Goal: Task Accomplishment & Management: Manage account settings

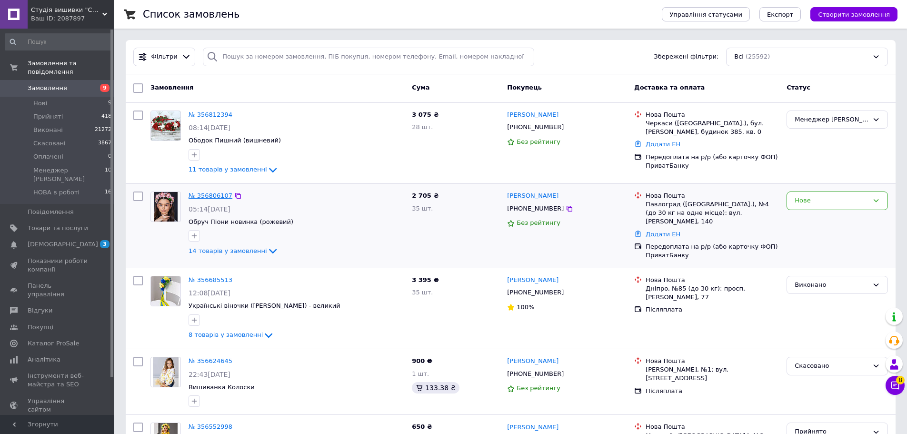
click at [207, 195] on link "№ 356806107" at bounding box center [211, 195] width 44 height 7
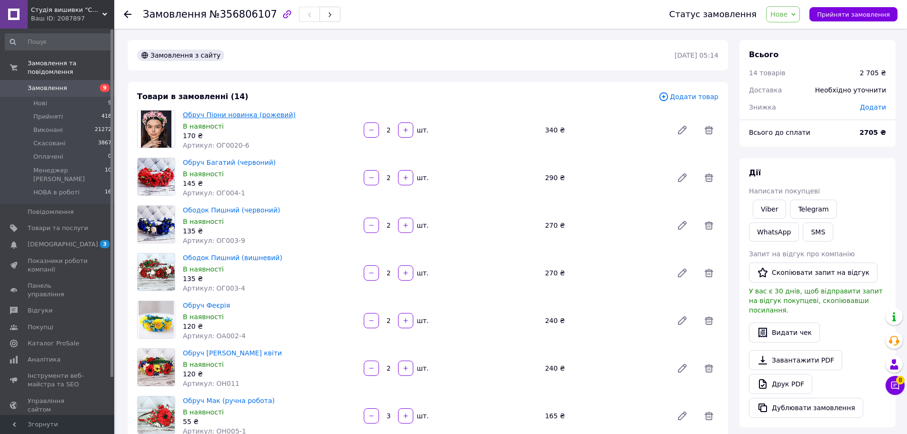
click at [257, 111] on link "Обруч Піони новинка (рожевий)" at bounding box center [239, 115] width 113 height 8
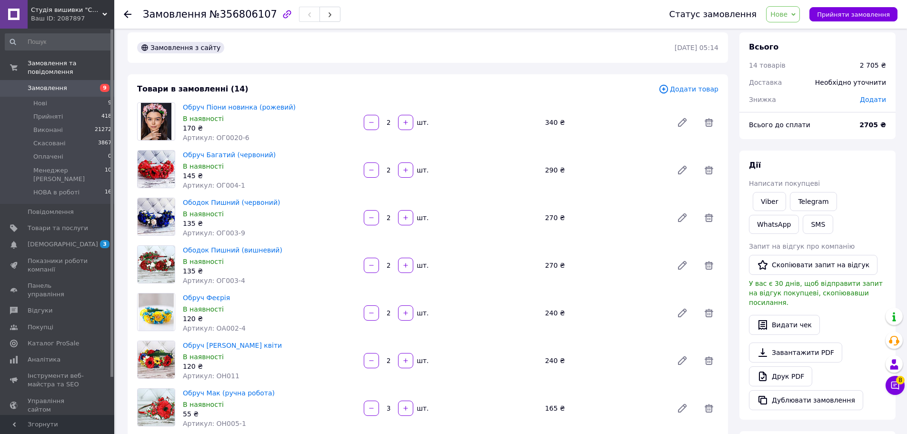
scroll to position [190, 0]
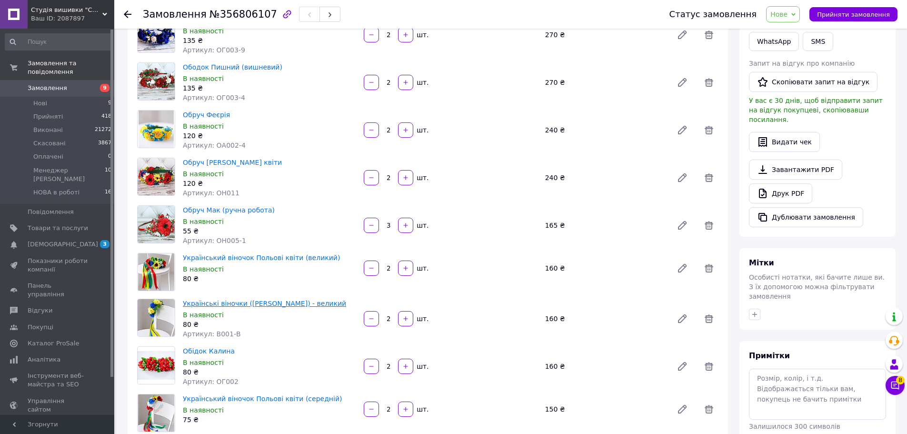
click at [220, 301] on link "Українські віночки (синьо-жовті) - великий" at bounding box center [264, 304] width 163 height 8
click at [831, 12] on span "Прийняти замовлення" at bounding box center [853, 14] width 73 height 7
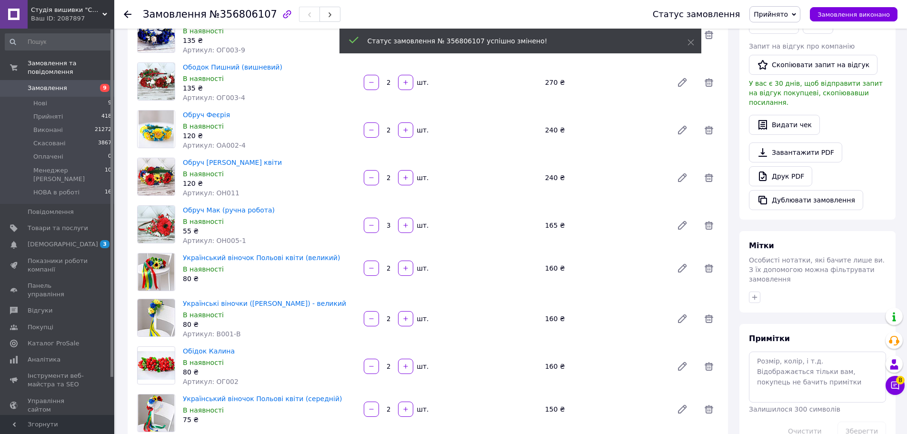
click at [799, 17] on span "Прийнято" at bounding box center [774, 14] width 51 height 16
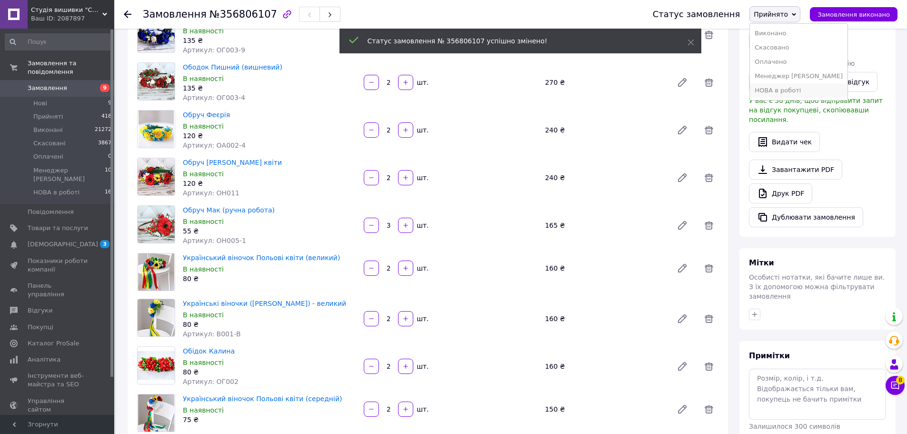
click at [783, 93] on li "НОВА в роботі" at bounding box center [799, 90] width 98 height 14
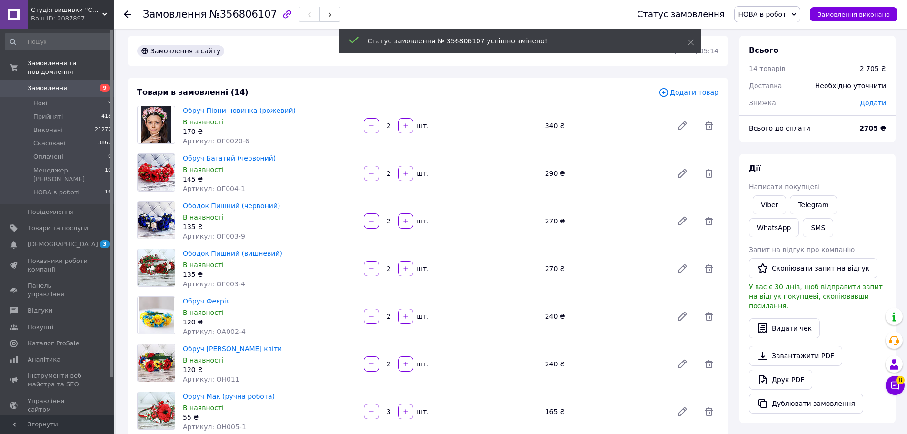
scroll to position [0, 0]
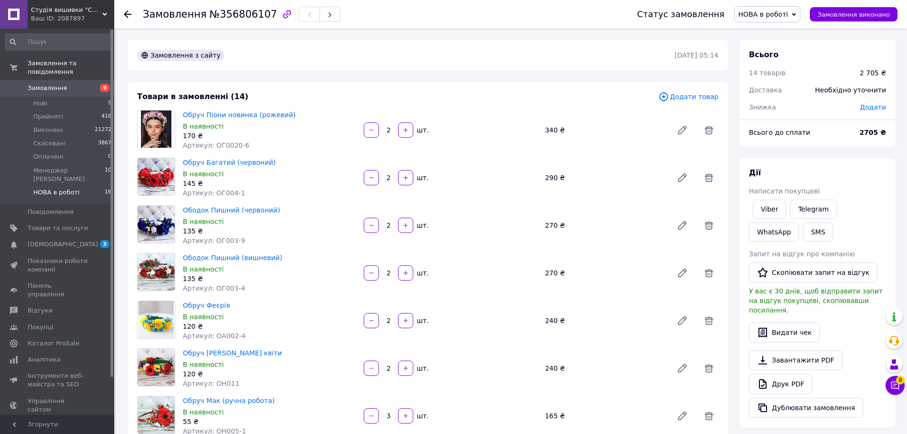
click at [53, 186] on li "НОВА в роботі 16" at bounding box center [58, 195] width 117 height 18
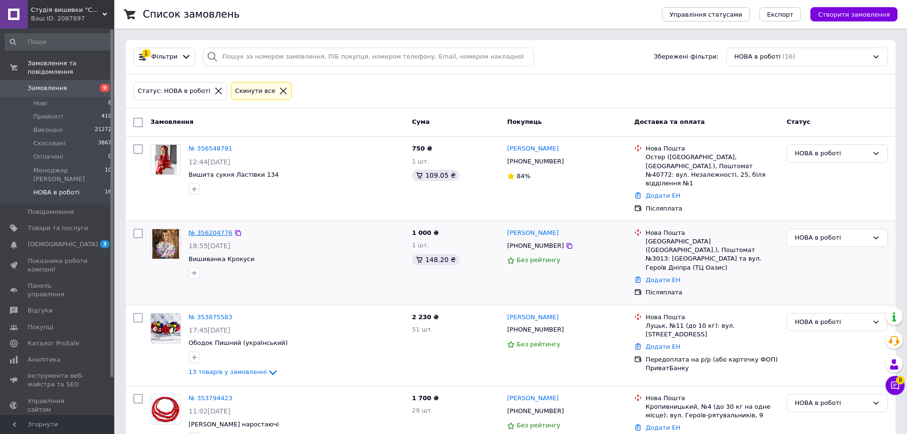
click at [215, 229] on link "№ 356204776" at bounding box center [211, 232] width 44 height 7
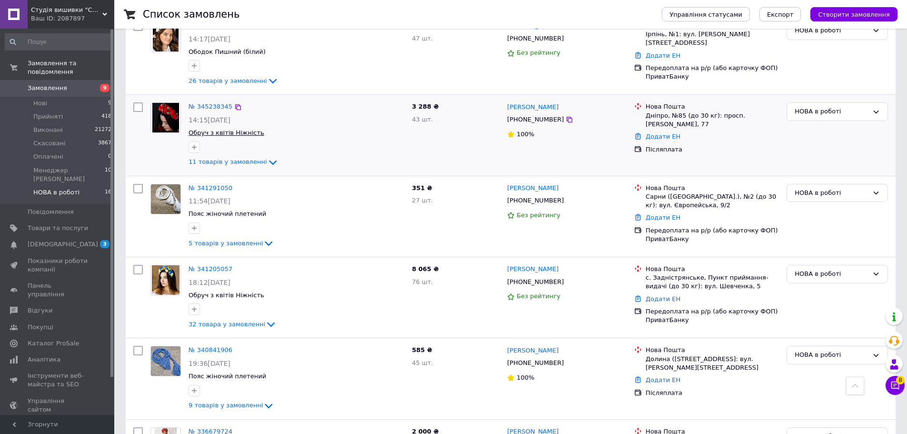
scroll to position [959, 0]
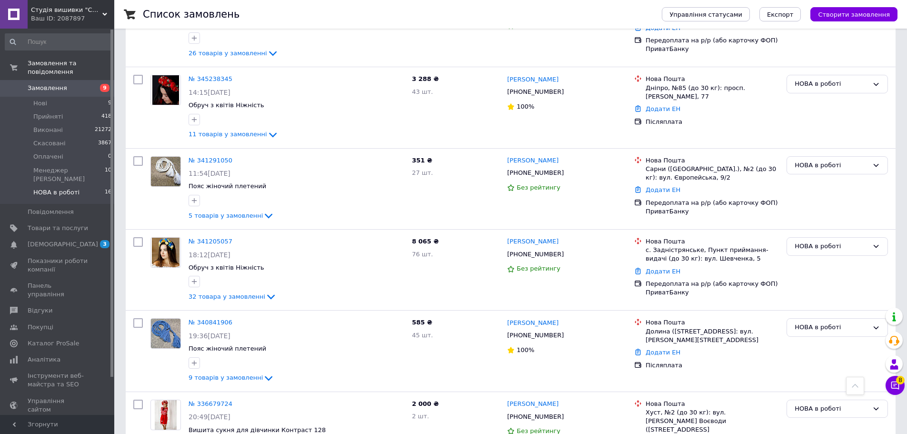
click at [54, 84] on link "Замовлення 9" at bounding box center [58, 88] width 117 height 16
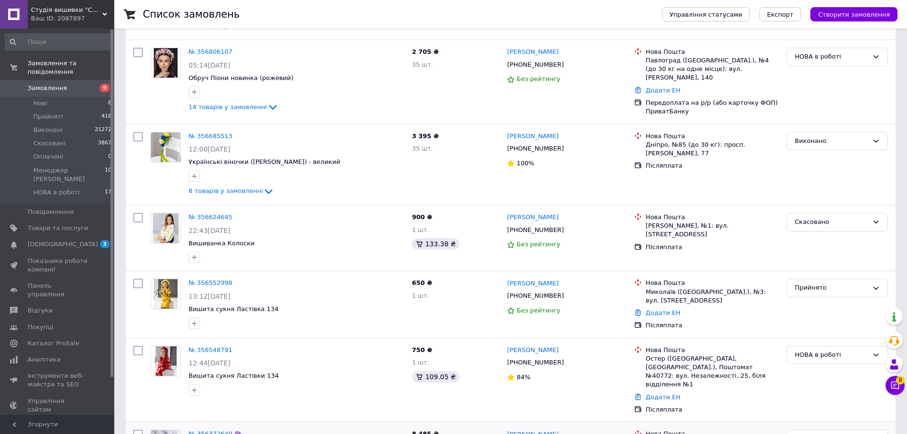
scroll to position [286, 0]
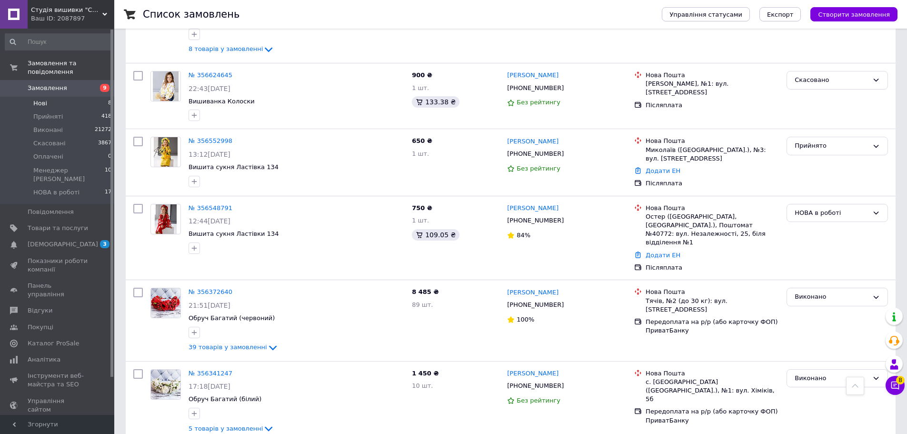
click at [50, 97] on li "Нові 8" at bounding box center [58, 103] width 117 height 13
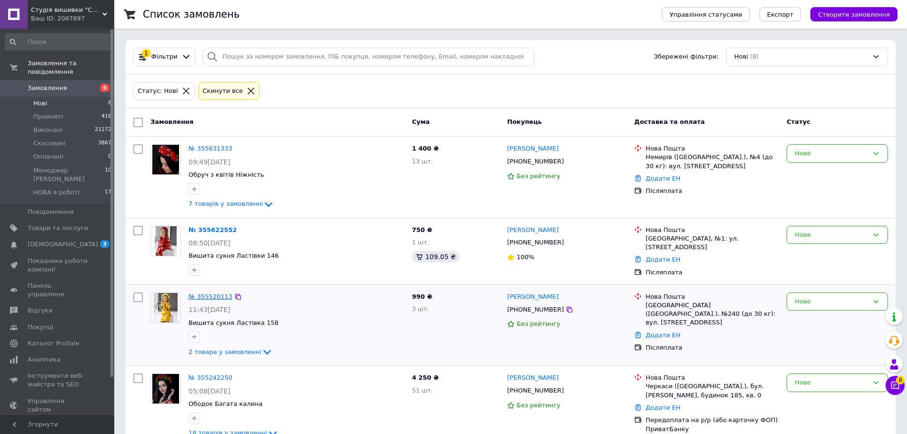
click at [203, 293] on link "№ 355520113" at bounding box center [211, 296] width 44 height 7
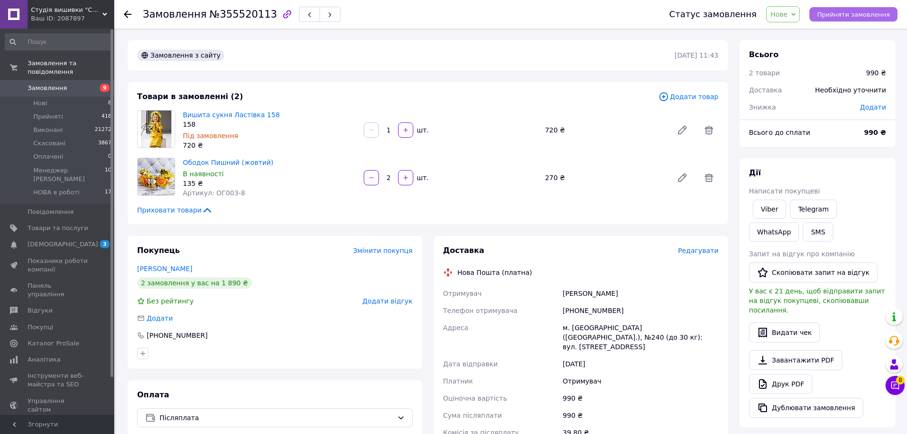
click at [878, 15] on span "Прийняти замовлення" at bounding box center [853, 14] width 73 height 7
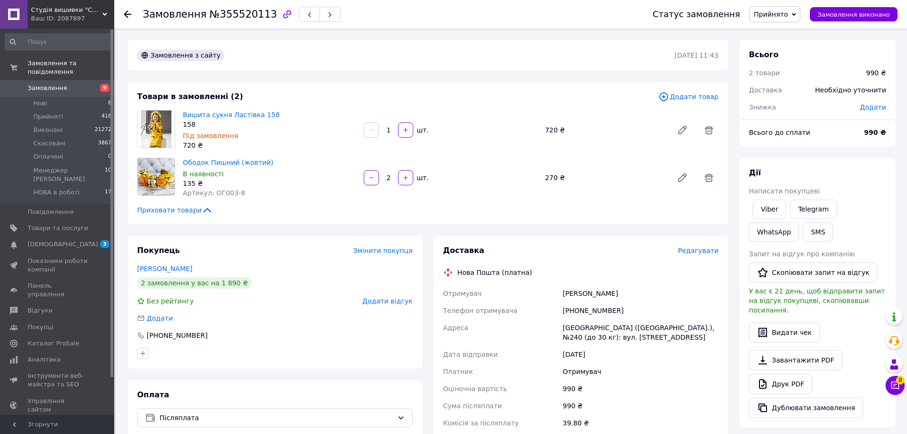
click at [800, 19] on span "Прийнято" at bounding box center [774, 14] width 51 height 16
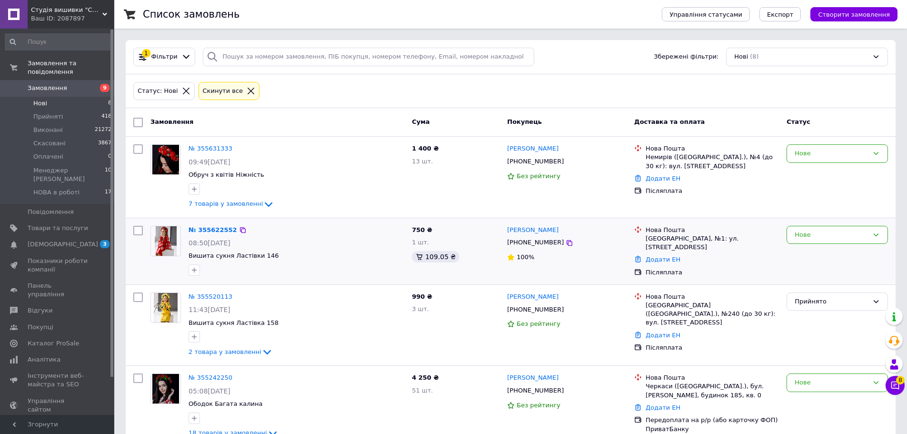
click at [221, 235] on div "№ 355622552" at bounding box center [213, 230] width 50 height 11
click at [221, 234] on div "№ 355622552" at bounding box center [213, 230] width 50 height 11
click at [222, 230] on link "№ 355622552" at bounding box center [213, 229] width 49 height 7
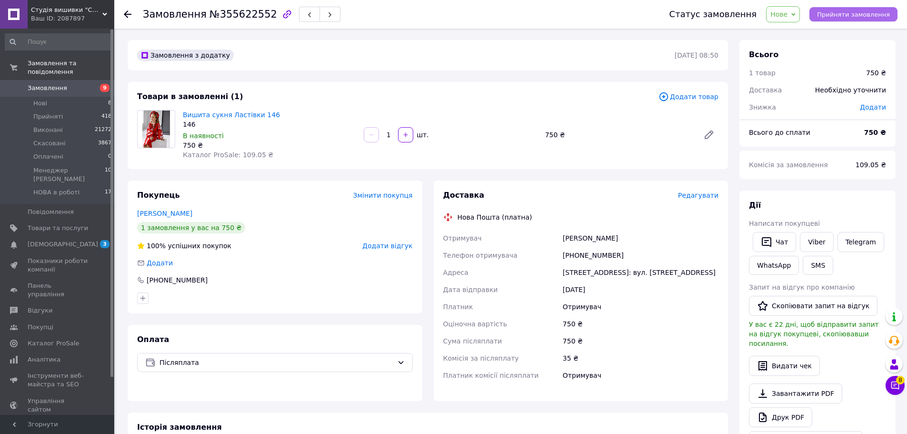
click at [839, 15] on span "Прийняти замовлення" at bounding box center [853, 14] width 73 height 7
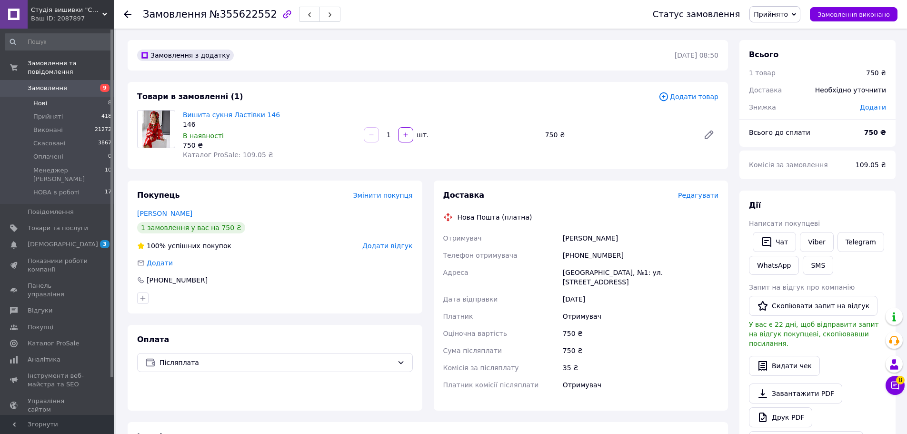
click at [49, 97] on li "Нові 8" at bounding box center [58, 103] width 117 height 13
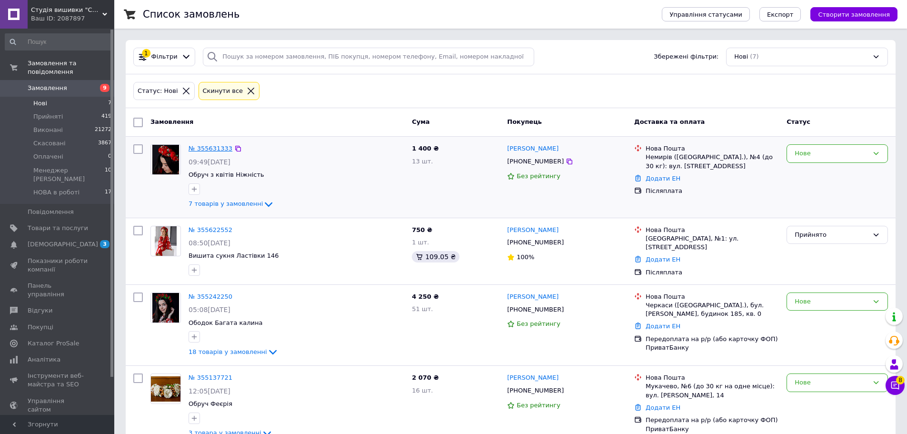
click at [210, 150] on link "№ 355631333" at bounding box center [211, 148] width 44 height 7
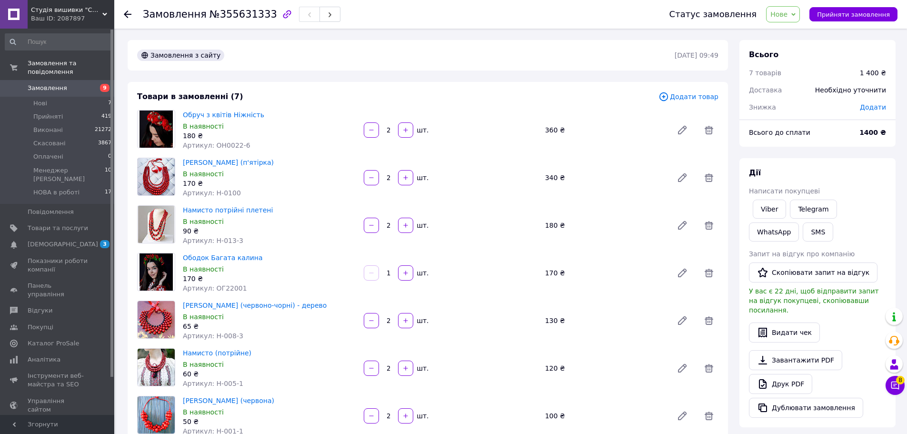
click at [41, 84] on span "Замовлення" at bounding box center [48, 88] width 40 height 9
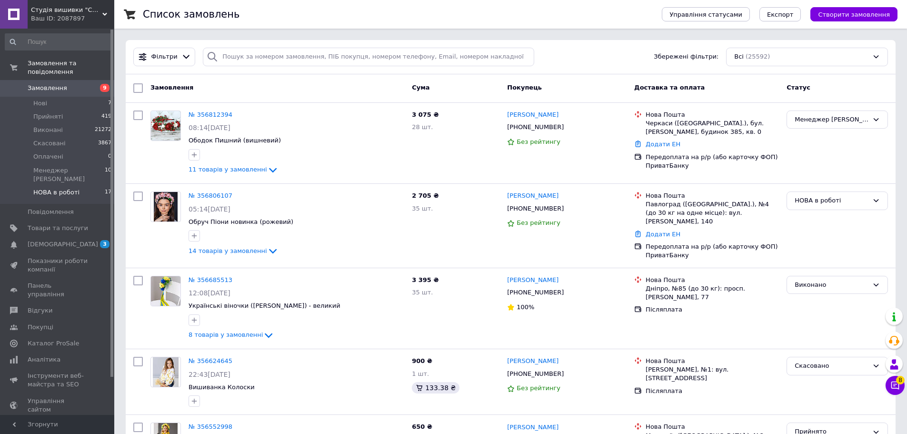
click at [63, 188] on span "НОВА в роботі" at bounding box center [56, 192] width 46 height 9
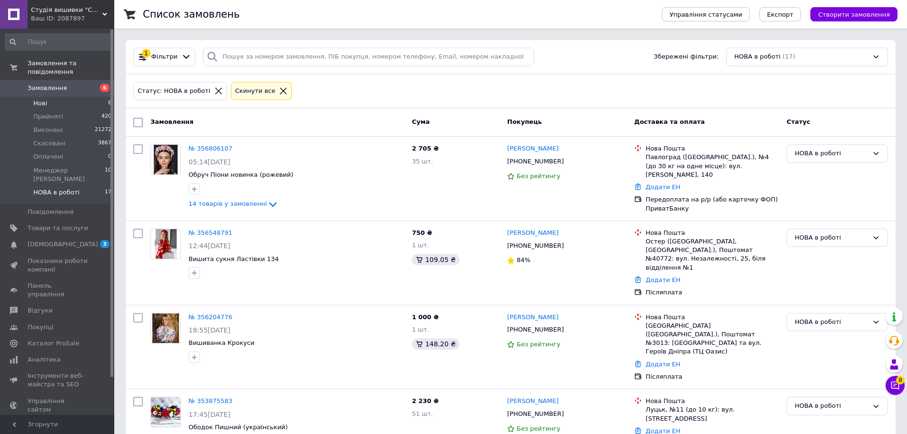
click at [44, 97] on li "Нові 6" at bounding box center [58, 103] width 117 height 13
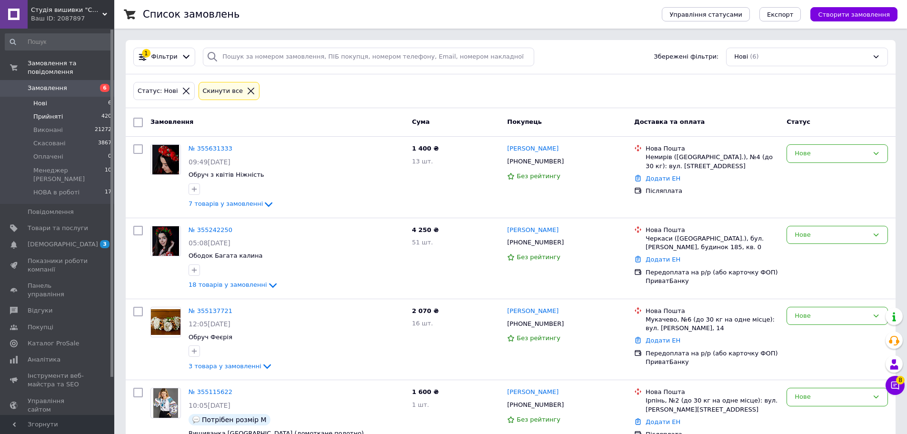
click at [56, 112] on span "Прийняті" at bounding box center [48, 116] width 30 height 9
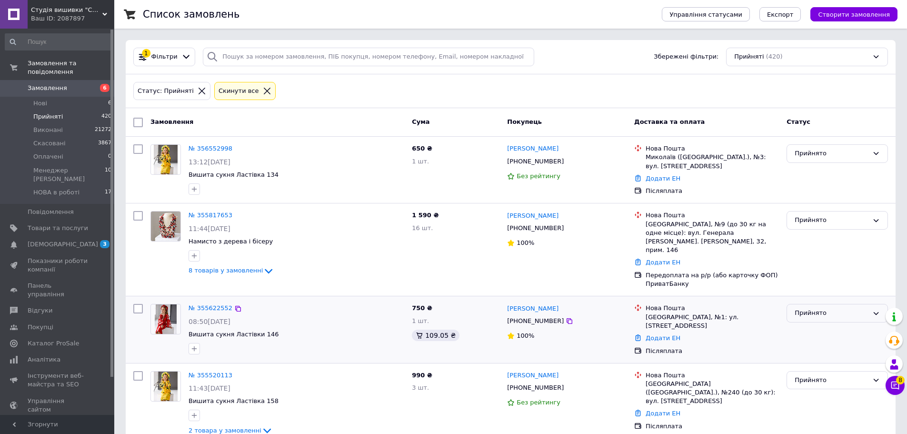
click at [813, 308] on div "Прийнято" at bounding box center [832, 313] width 74 height 10
click at [807, 342] on li "Скасовано" at bounding box center [837, 351] width 100 height 18
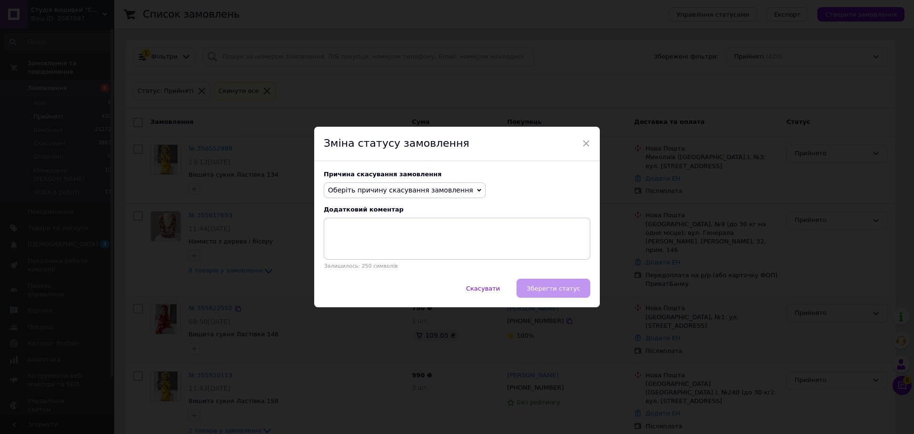
click at [401, 192] on span "Оберіть причину скасування замовлення" at bounding box center [400, 190] width 145 height 8
click at [355, 207] on li "Немає в наявності" at bounding box center [404, 208] width 161 height 13
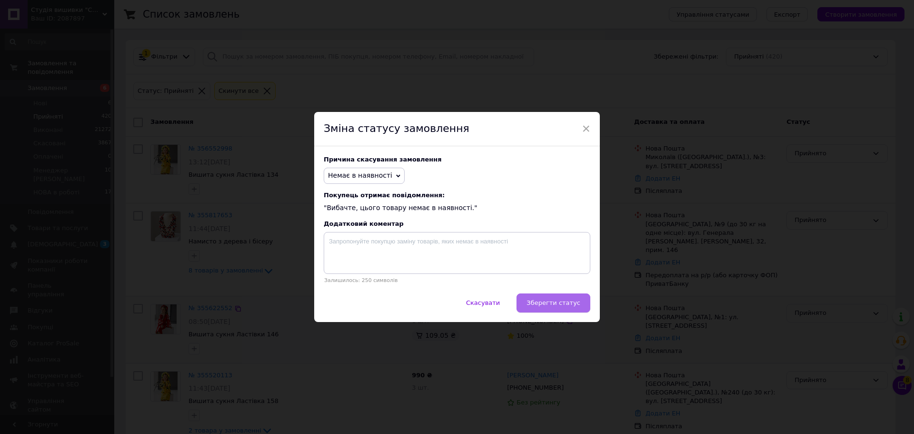
click at [550, 300] on span "Зберегти статус" at bounding box center [554, 302] width 54 height 7
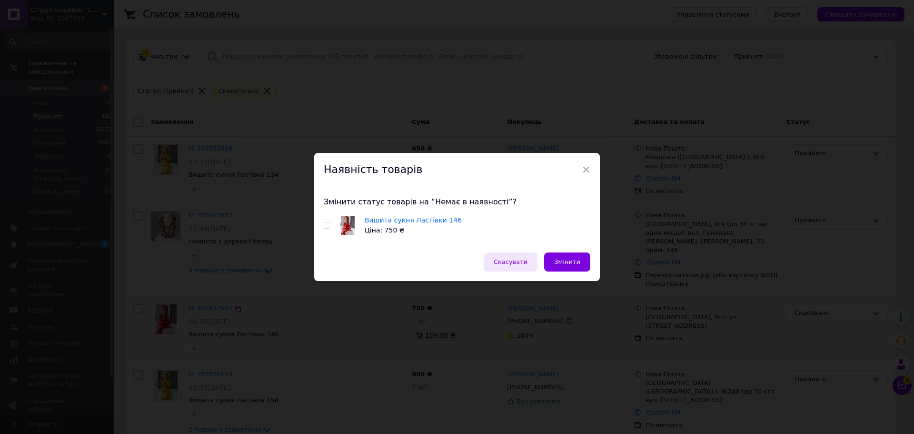
click at [510, 260] on span "Скасувати" at bounding box center [511, 261] width 34 height 7
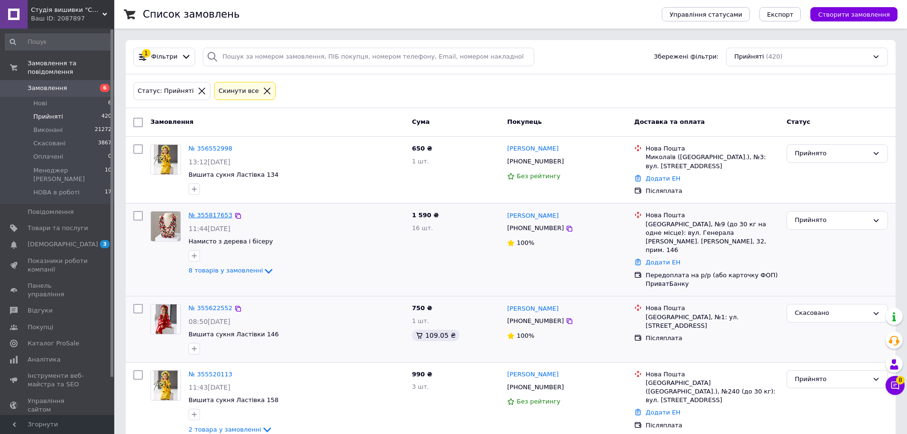
click at [208, 213] on link "№ 355817653" at bounding box center [211, 214] width 44 height 7
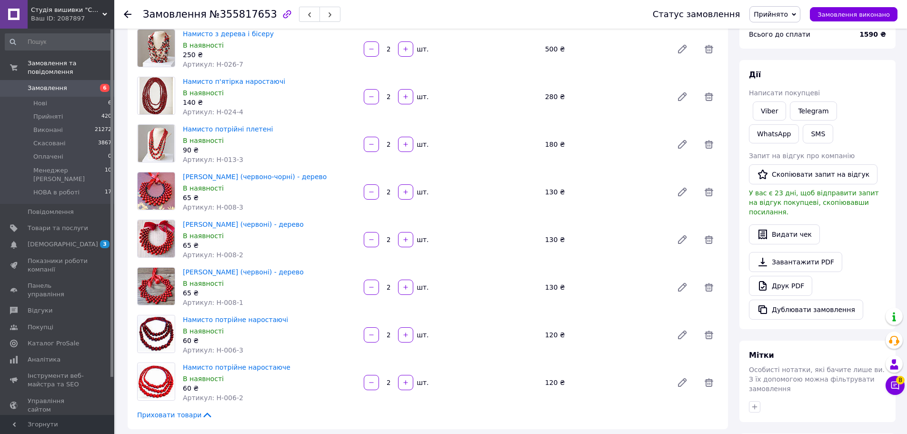
scroll to position [190, 0]
